Goal: Navigation & Orientation: Understand site structure

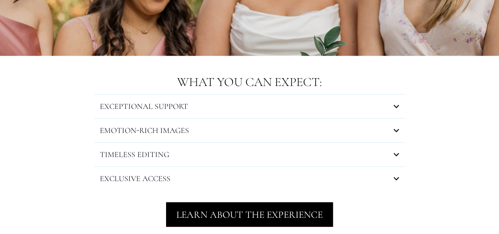
scroll to position [834, 0]
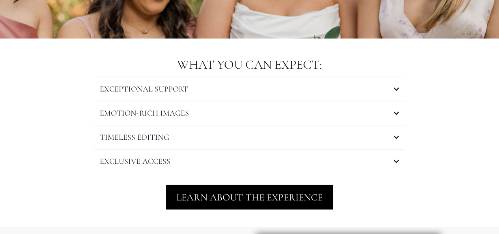
click at [221, 95] on div "EXCEPTIONAL SUPPORT" at bounding box center [249, 89] width 311 height 24
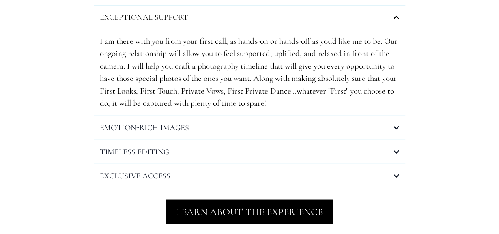
scroll to position [919, 0]
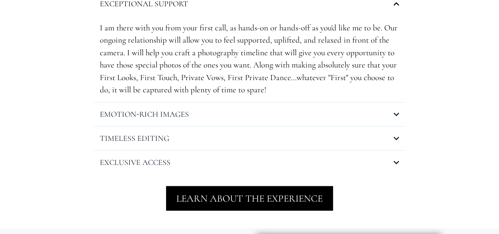
click at [178, 6] on h4 "EXCEPTIONAL SUPPORT" at bounding box center [144, 4] width 88 height 12
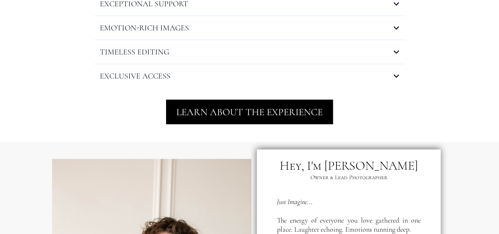
click at [156, 23] on h4 "EMOTION-RICH IMAGES" at bounding box center [144, 28] width 89 height 12
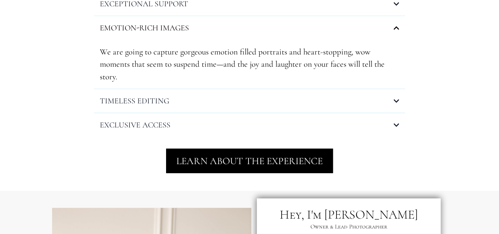
click at [178, 28] on h4 "EMOTION-RICH IMAGES" at bounding box center [144, 28] width 89 height 12
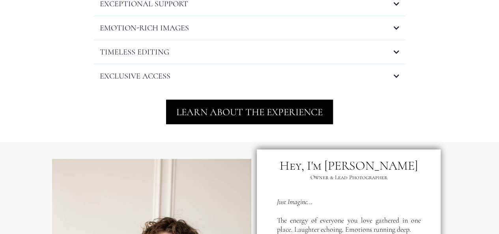
click at [160, 52] on h4 "TIMELESS EDITING" at bounding box center [134, 52] width 69 height 12
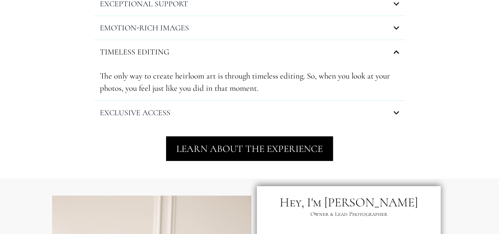
click at [160, 52] on h4 "TIMELESS EDITING" at bounding box center [134, 52] width 69 height 12
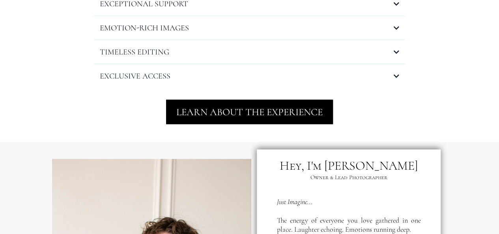
click at [152, 74] on h4 "EXCLUSIVE ACCESS" at bounding box center [135, 76] width 71 height 12
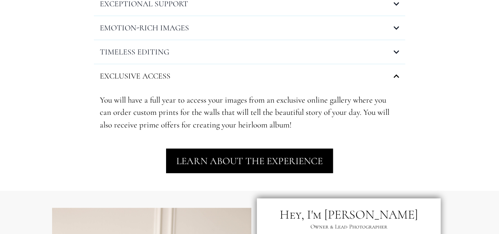
click at [394, 71] on div "EXCLUSIVE ACCESS" at bounding box center [249, 76] width 311 height 24
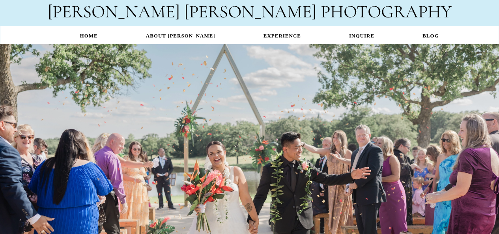
scroll to position [0, 0]
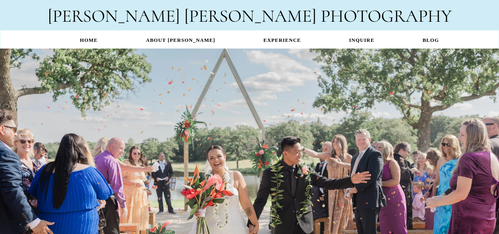
click at [181, 40] on link "ABOUT [PERSON_NAME]" at bounding box center [181, 39] width 118 height 15
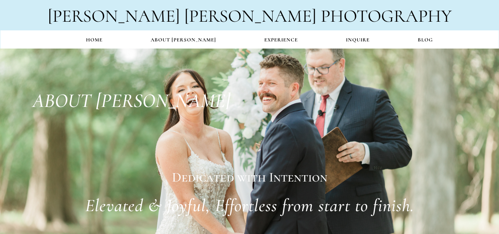
click at [92, 40] on link "Home" at bounding box center [94, 39] width 65 height 15
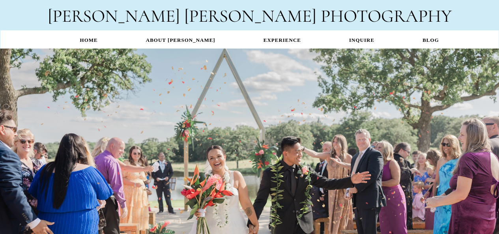
click at [415, 41] on link "BLOG" at bounding box center [431, 39] width 65 height 15
